Goal: Task Accomplishment & Management: Complete application form

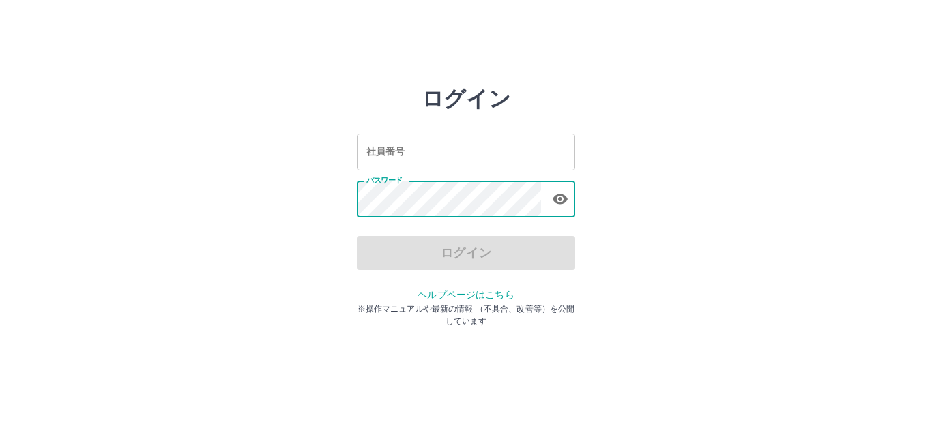
click at [545, 254] on div "ログイン" at bounding box center [466, 253] width 218 height 34
click at [447, 251] on div "ログイン" at bounding box center [466, 253] width 218 height 34
click at [466, 261] on div "ログイン" at bounding box center [466, 253] width 218 height 34
click at [455, 151] on input "社員番号" at bounding box center [466, 152] width 218 height 36
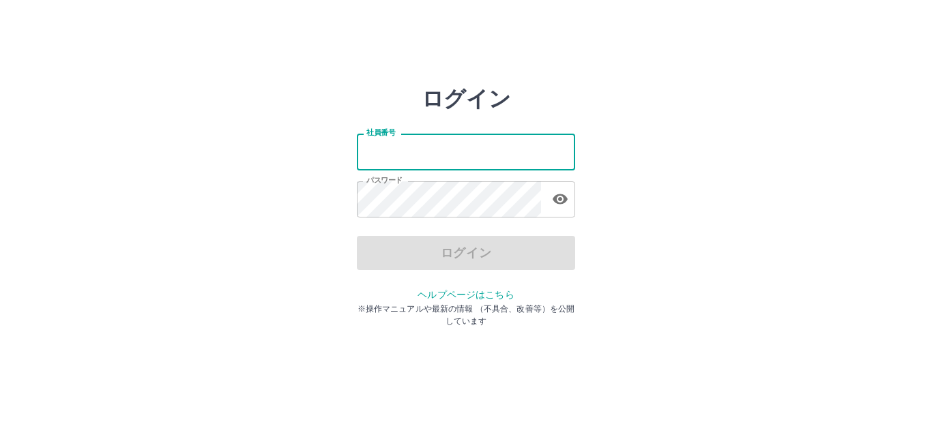
type input "*******"
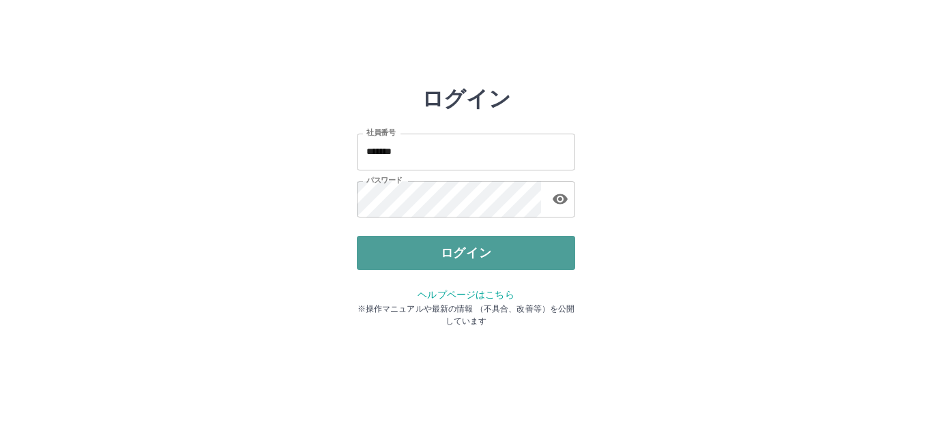
click at [454, 248] on button "ログイン" at bounding box center [466, 253] width 218 height 34
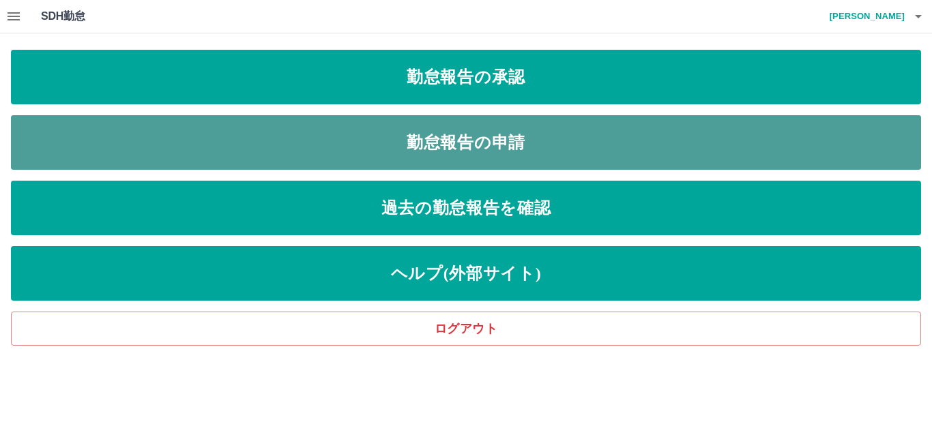
click at [381, 139] on link "勤怠報告の申請" at bounding box center [466, 142] width 910 height 55
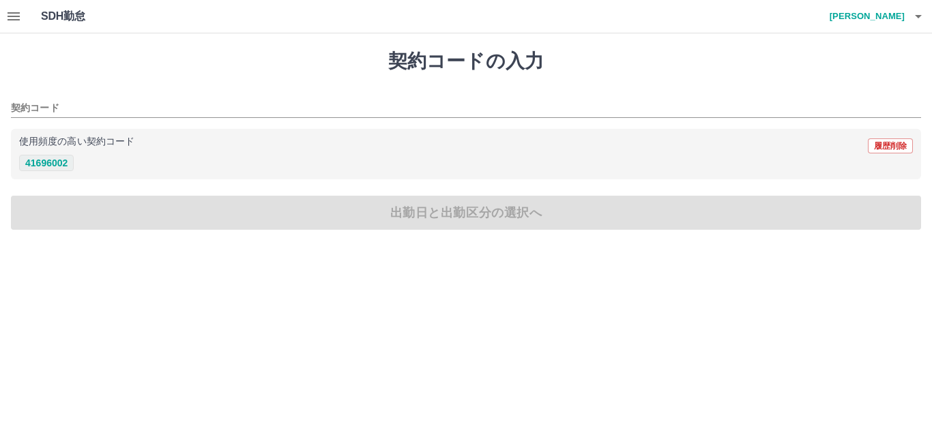
click at [42, 167] on button "41696002" at bounding box center [46, 163] width 55 height 16
type input "********"
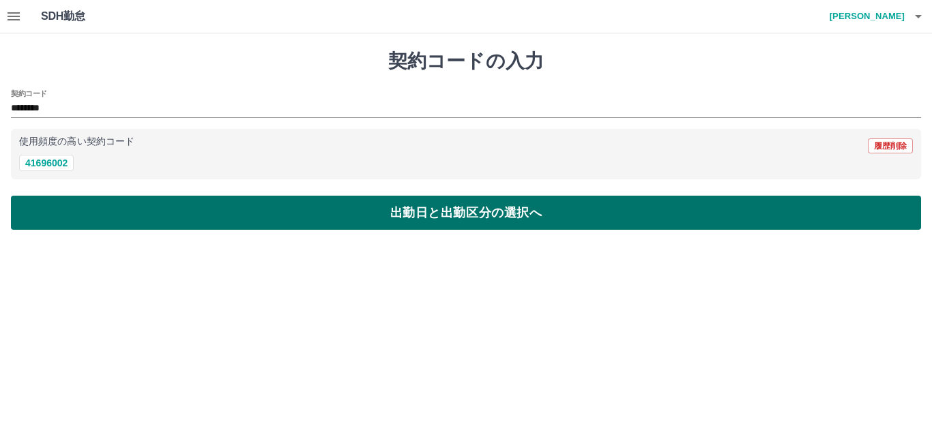
click at [135, 201] on button "出勤日と出勤区分の選択へ" at bounding box center [466, 213] width 910 height 34
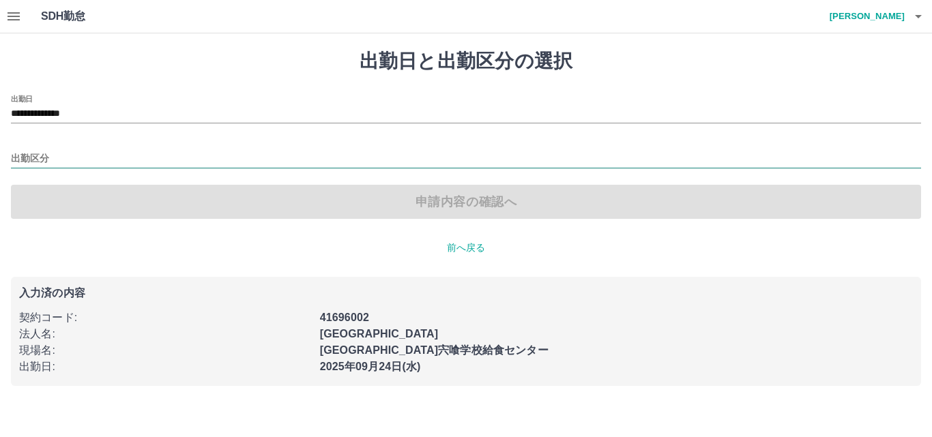
click at [50, 154] on input "出勤区分" at bounding box center [466, 159] width 910 height 17
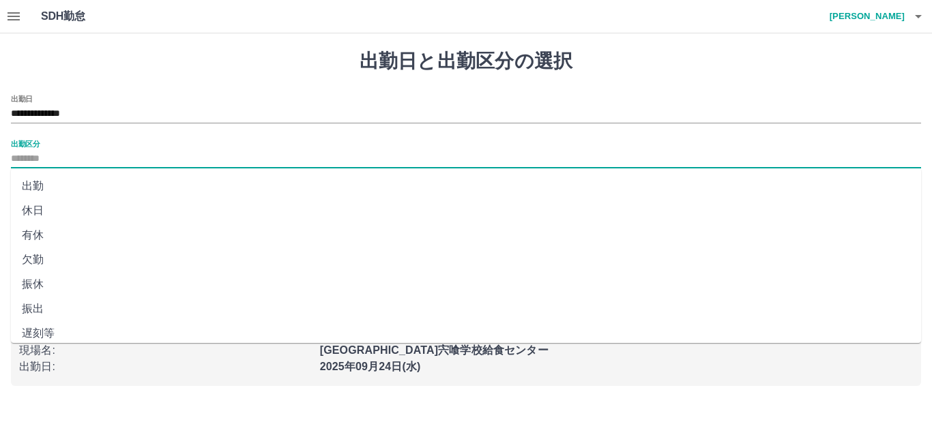
click at [34, 189] on li "出勤" at bounding box center [466, 186] width 910 height 25
type input "**"
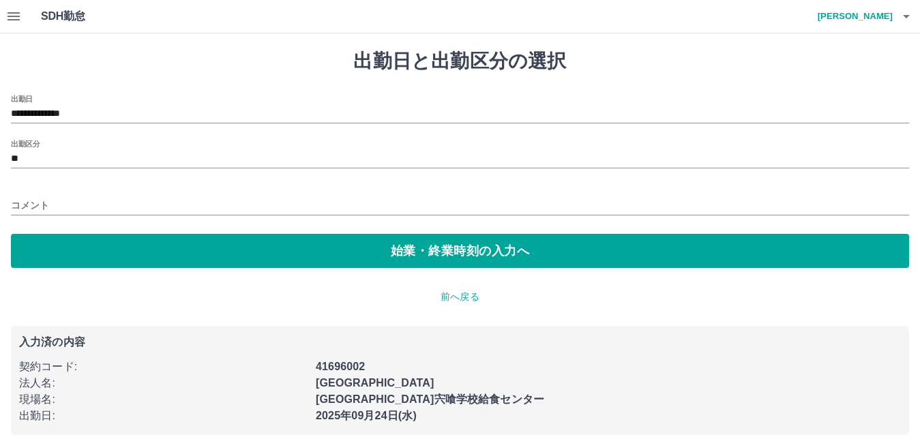
click at [72, 188] on div "コメント" at bounding box center [460, 201] width 898 height 33
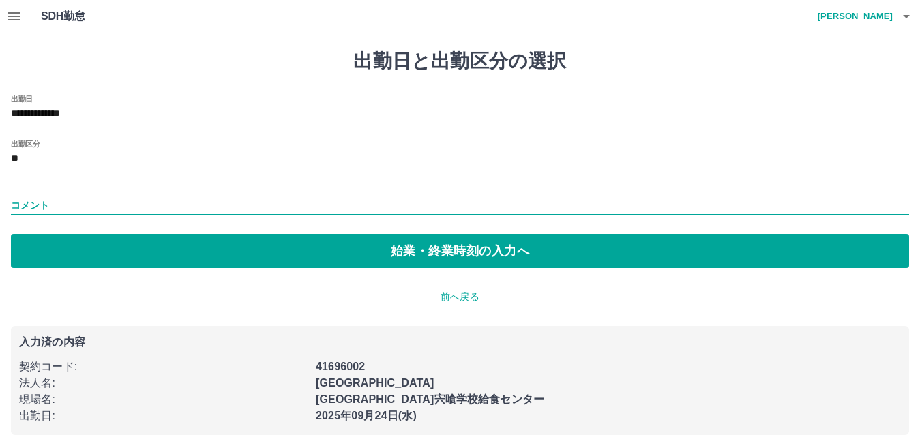
click at [70, 199] on input "コメント" at bounding box center [460, 206] width 898 height 20
click at [181, 182] on div "**********" at bounding box center [460, 181] width 898 height 173
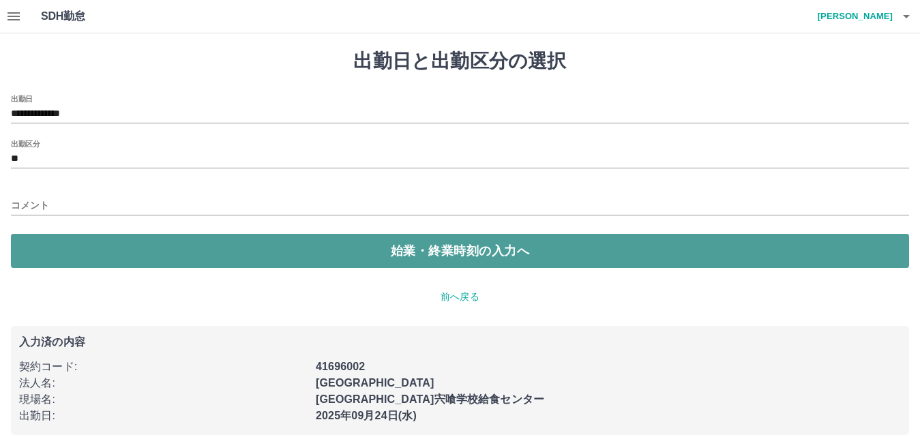
click at [432, 245] on button "始業・終業時刻の入力へ" at bounding box center [460, 251] width 898 height 34
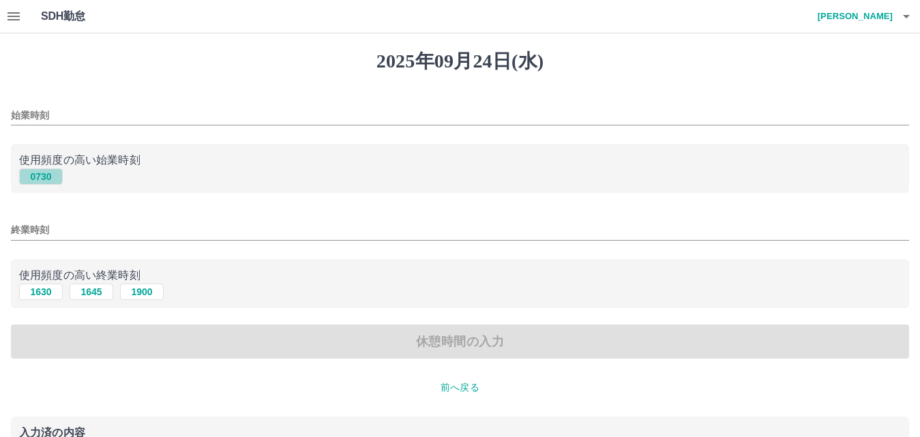
click at [45, 175] on button "0730" at bounding box center [41, 176] width 44 height 16
type input "****"
click at [43, 295] on button "1630" at bounding box center [41, 292] width 44 height 16
type input "****"
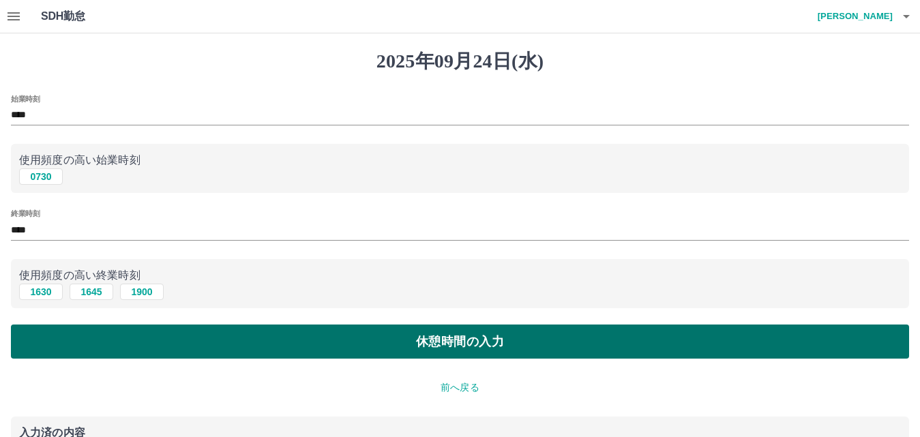
click at [246, 354] on button "休憩時間の入力" at bounding box center [460, 342] width 898 height 34
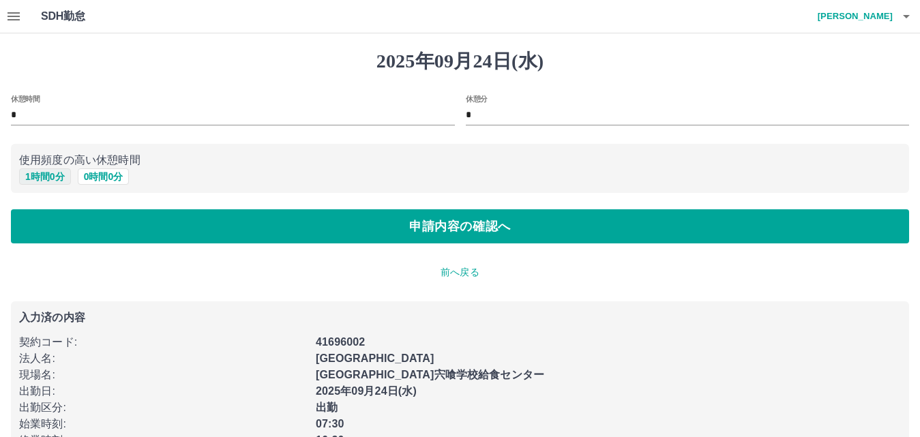
click at [69, 176] on button "1 時間 0 分" at bounding box center [45, 176] width 52 height 16
type input "*"
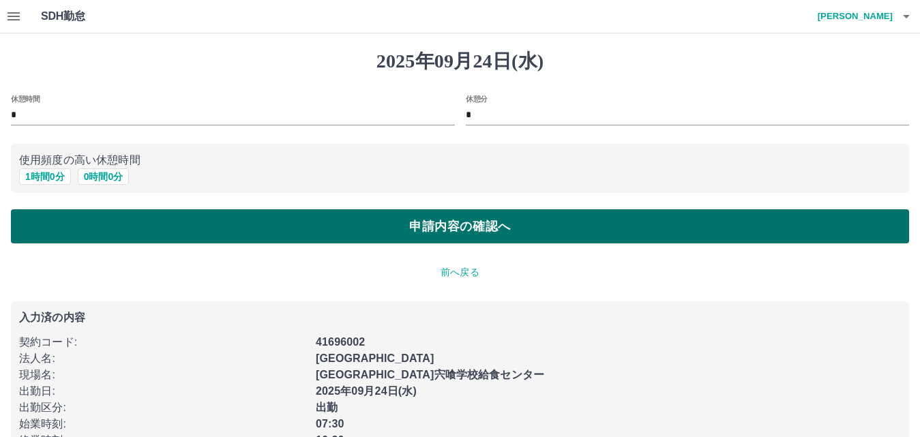
click at [276, 241] on button "申請内容の確認へ" at bounding box center [460, 226] width 898 height 34
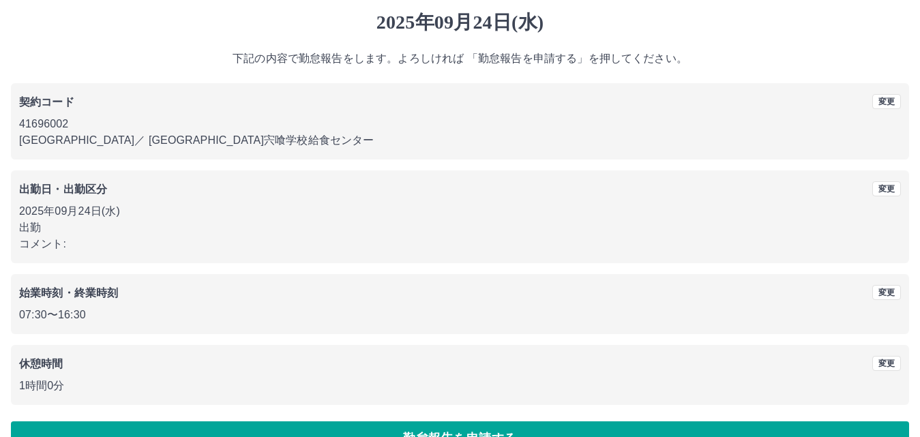
scroll to position [74, 0]
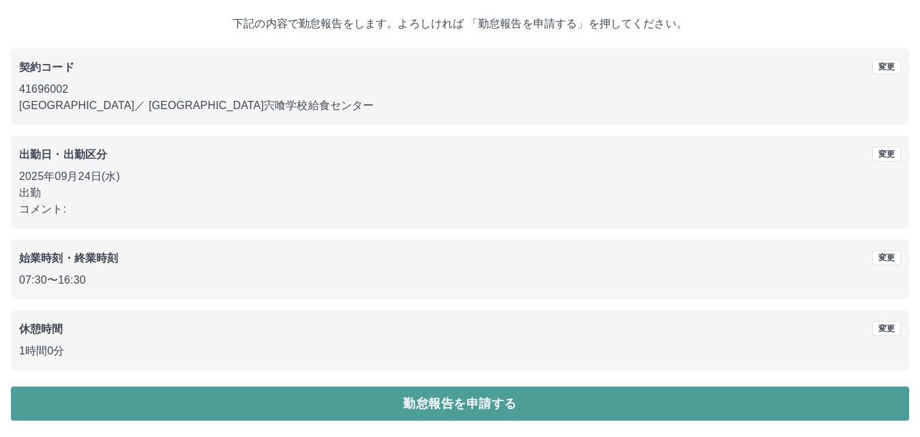
click at [275, 402] on button "勤怠報告を申請する" at bounding box center [460, 404] width 898 height 34
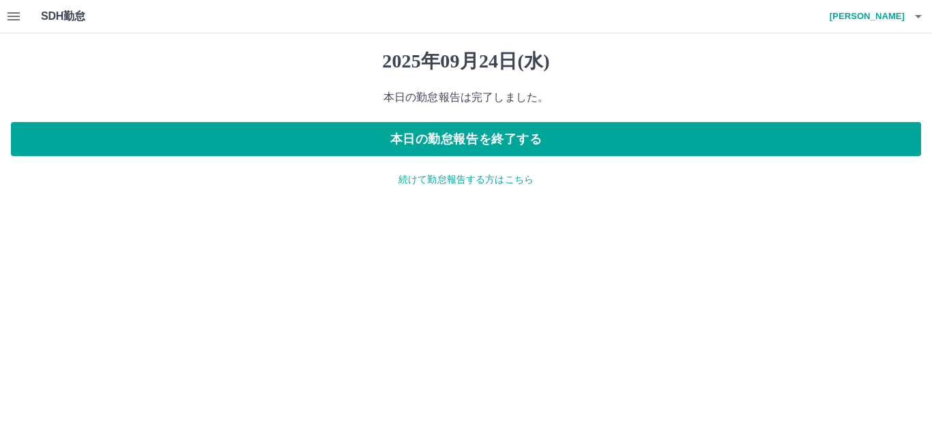
click at [8, 18] on icon "button" at bounding box center [13, 16] width 16 height 16
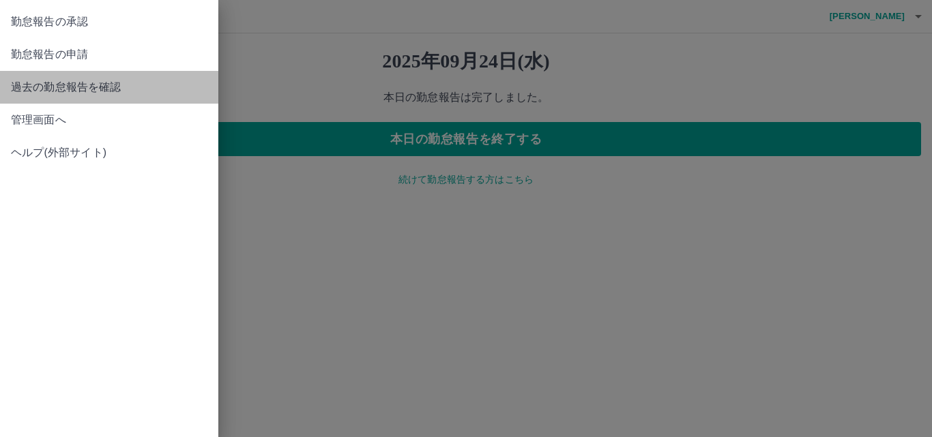
click at [89, 87] on span "過去の勤怠報告を確認" at bounding box center [109, 87] width 196 height 16
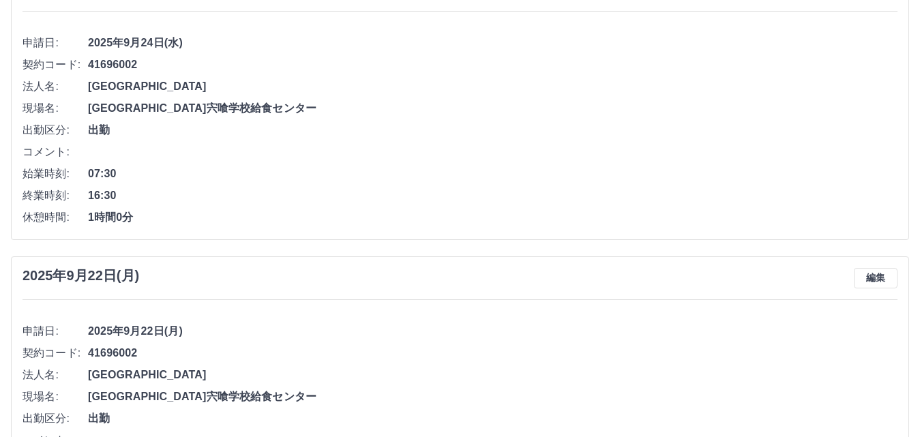
scroll to position [273, 0]
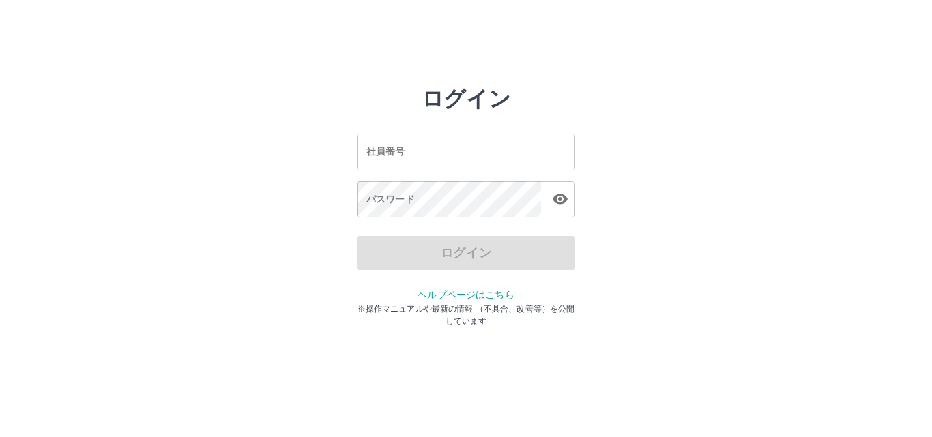
click at [452, 158] on input "社員番号" at bounding box center [466, 152] width 218 height 36
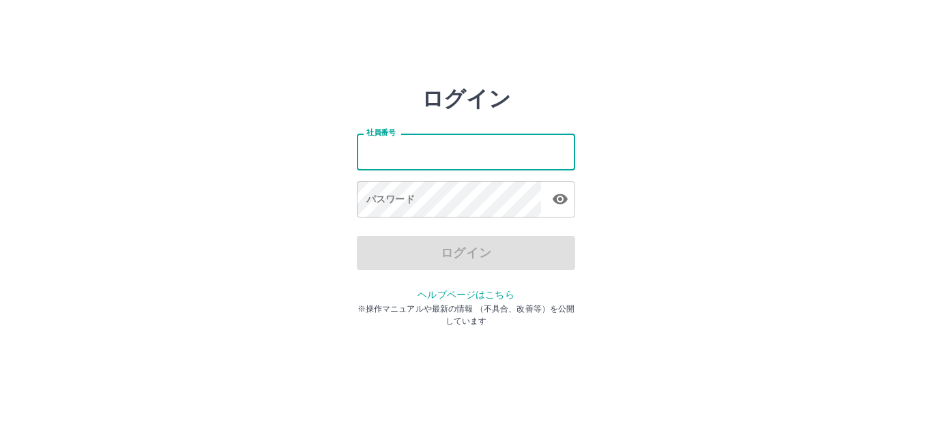
type input "*******"
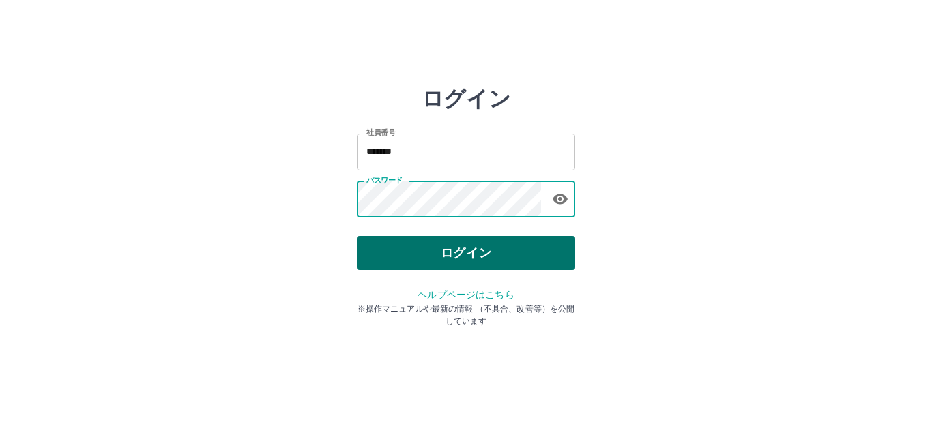
click at [484, 244] on button "ログイン" at bounding box center [466, 253] width 218 height 34
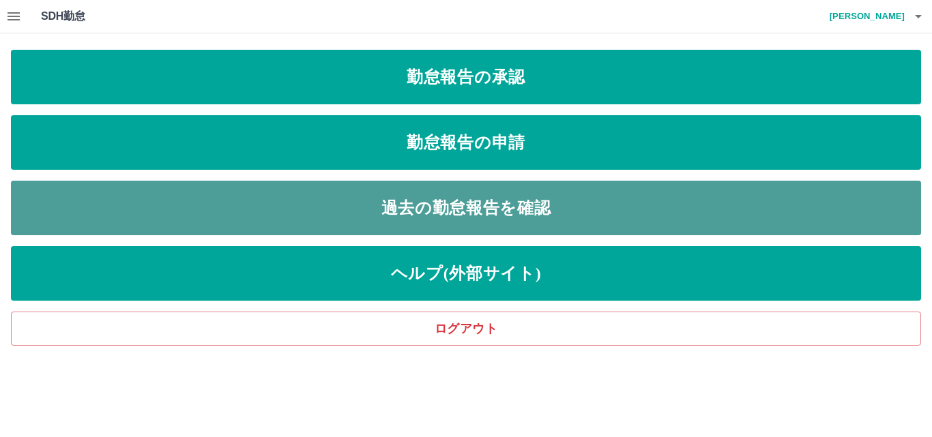
click at [415, 196] on link "過去の勤怠報告を確認" at bounding box center [466, 208] width 910 height 55
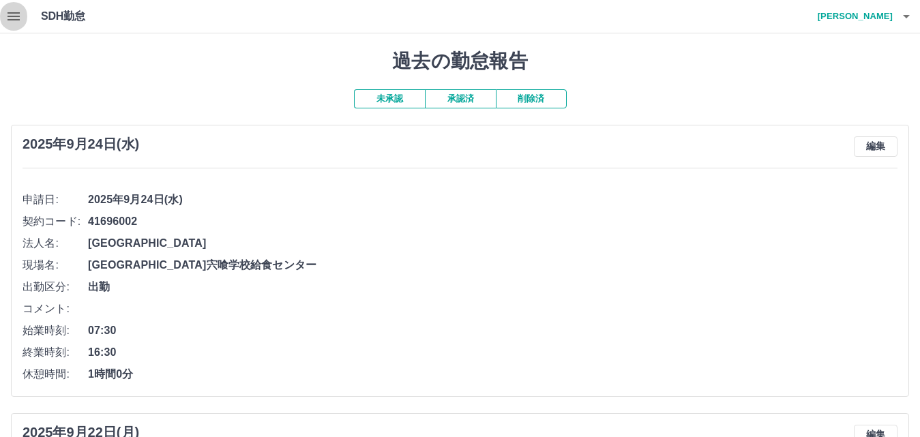
click at [12, 12] on icon "button" at bounding box center [13, 16] width 16 height 16
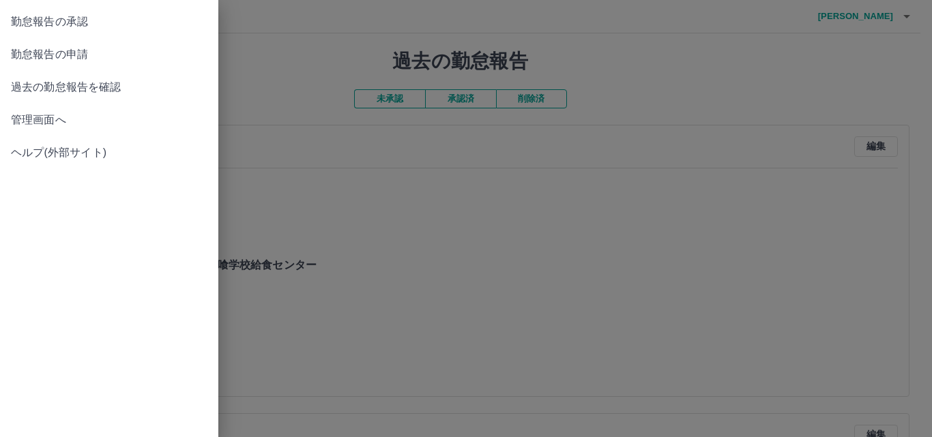
click at [735, 192] on div at bounding box center [466, 218] width 932 height 437
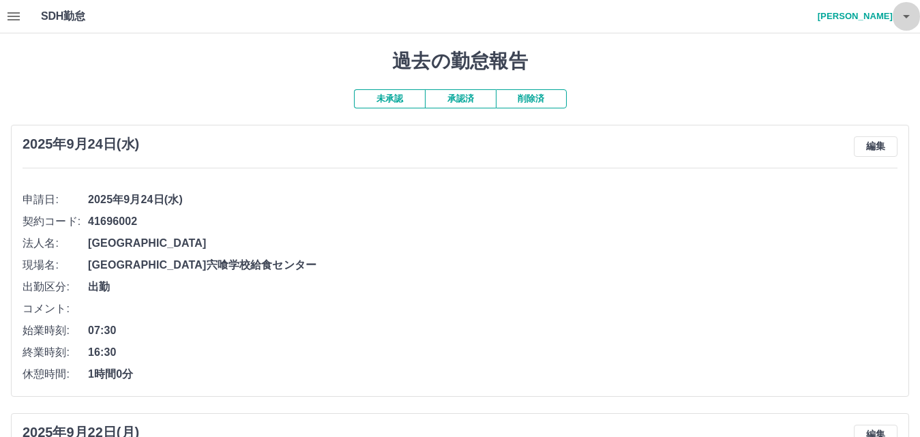
click at [906, 10] on icon "button" at bounding box center [906, 16] width 16 height 16
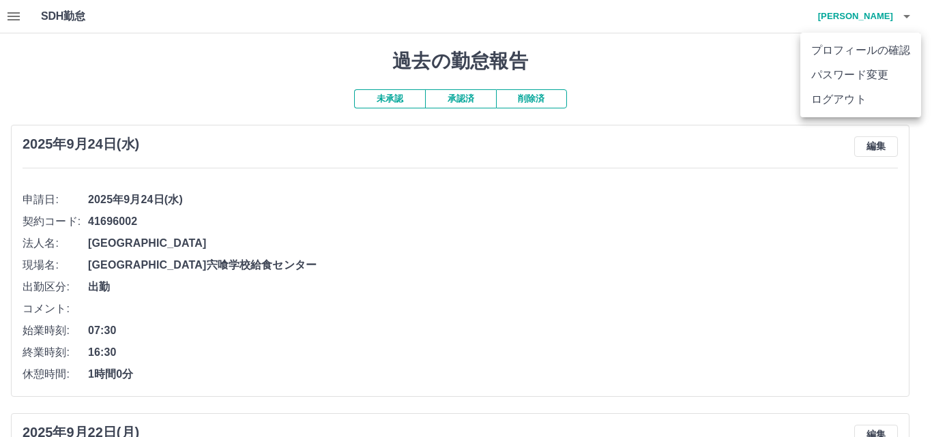
click at [869, 104] on li "ログアウト" at bounding box center [860, 99] width 121 height 25
